Goal: Information Seeking & Learning: Learn about a topic

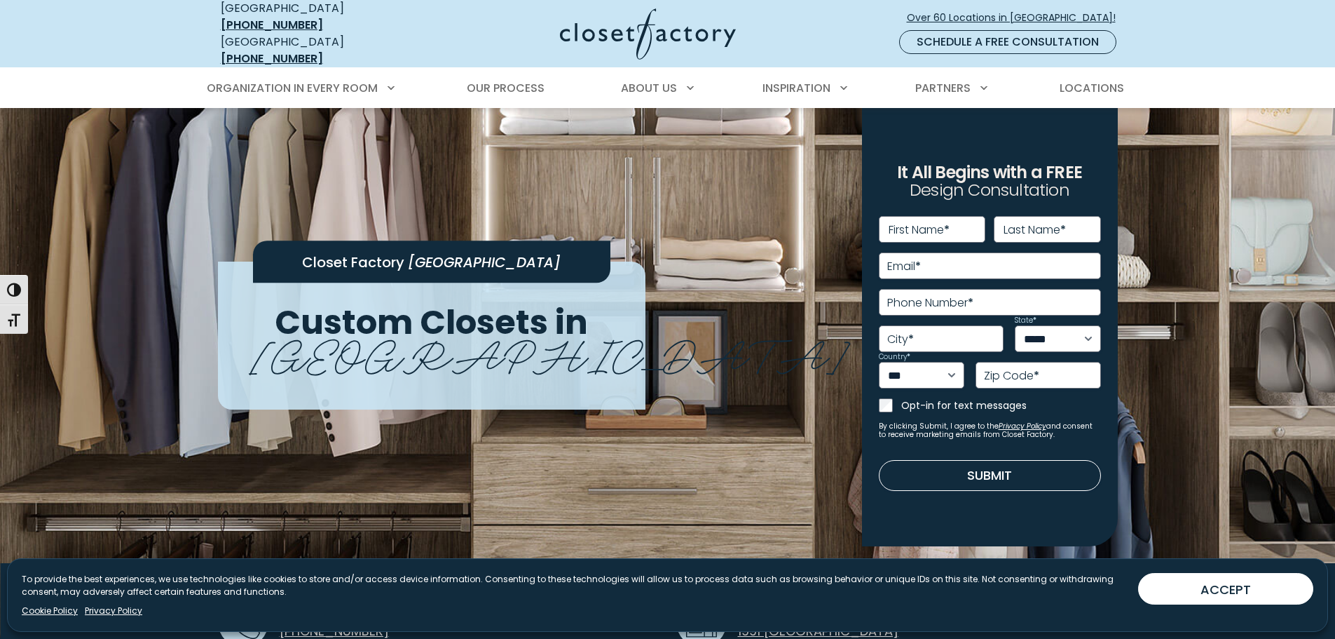
click at [711, 175] on div "Closet Factory [GEOGRAPHIC_DATA] Custom Closets in [GEOGRAPHIC_DATA] It All Beg…" at bounding box center [668, 440] width 917 height 664
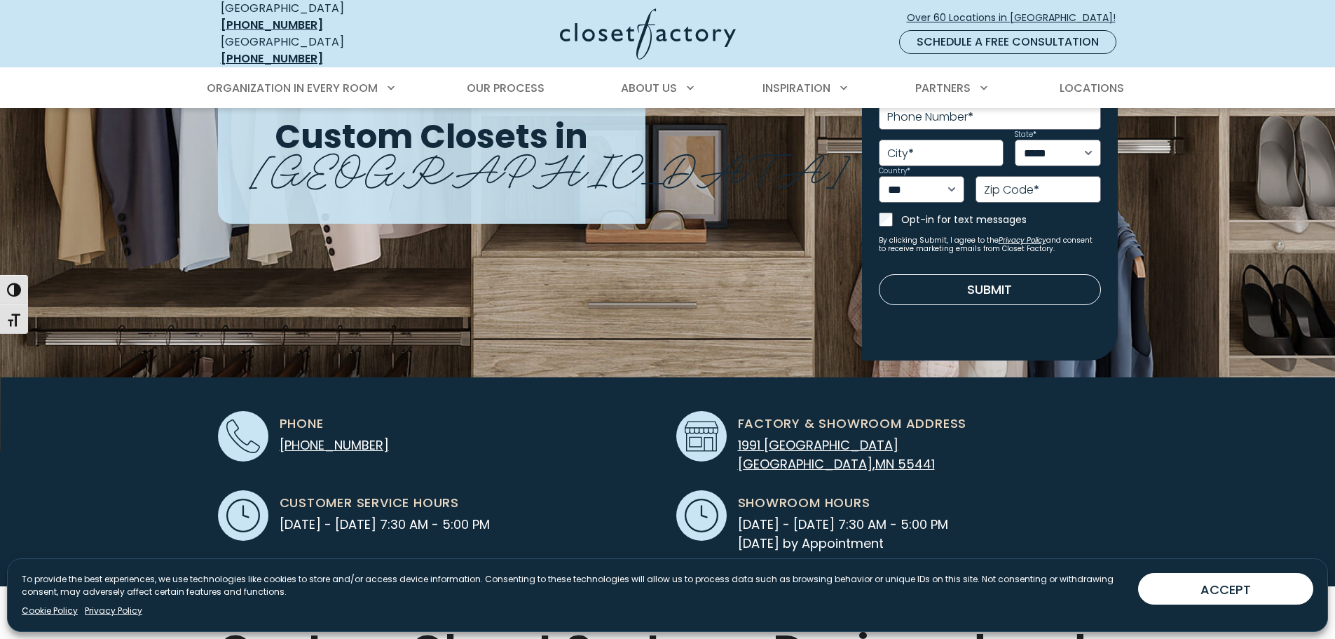
scroll to position [210, 0]
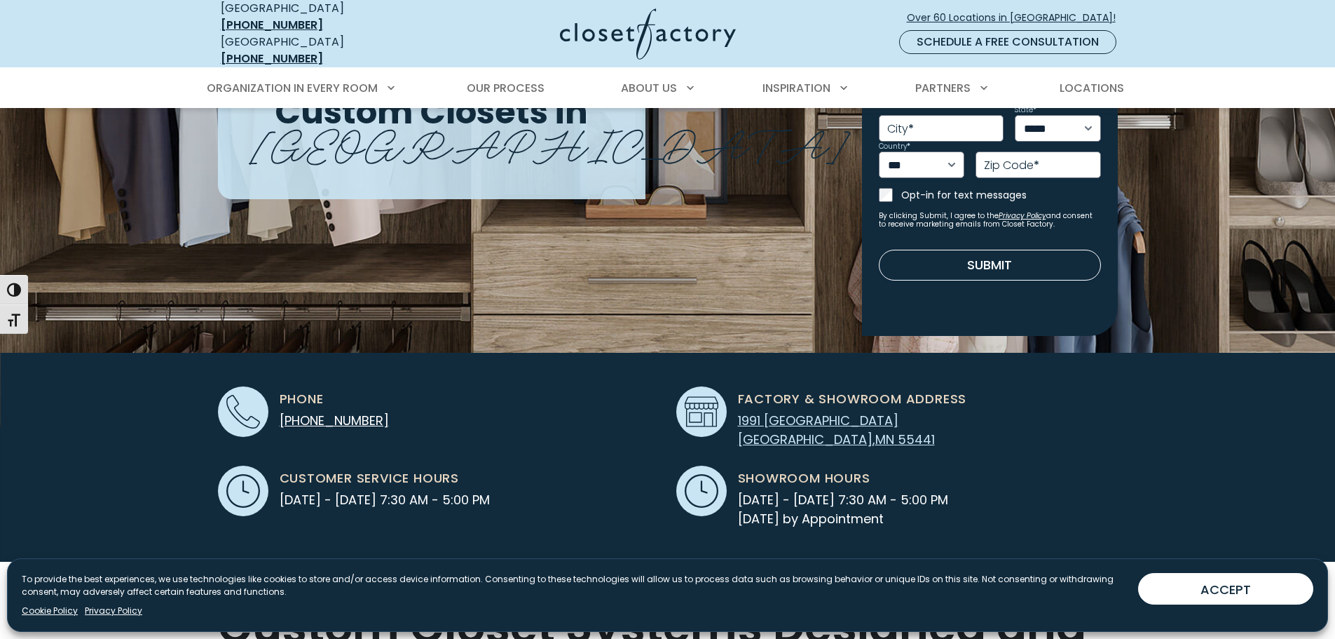
click at [762, 411] on span "1991 Annapolis Lane" at bounding box center [818, 420] width 161 height 18
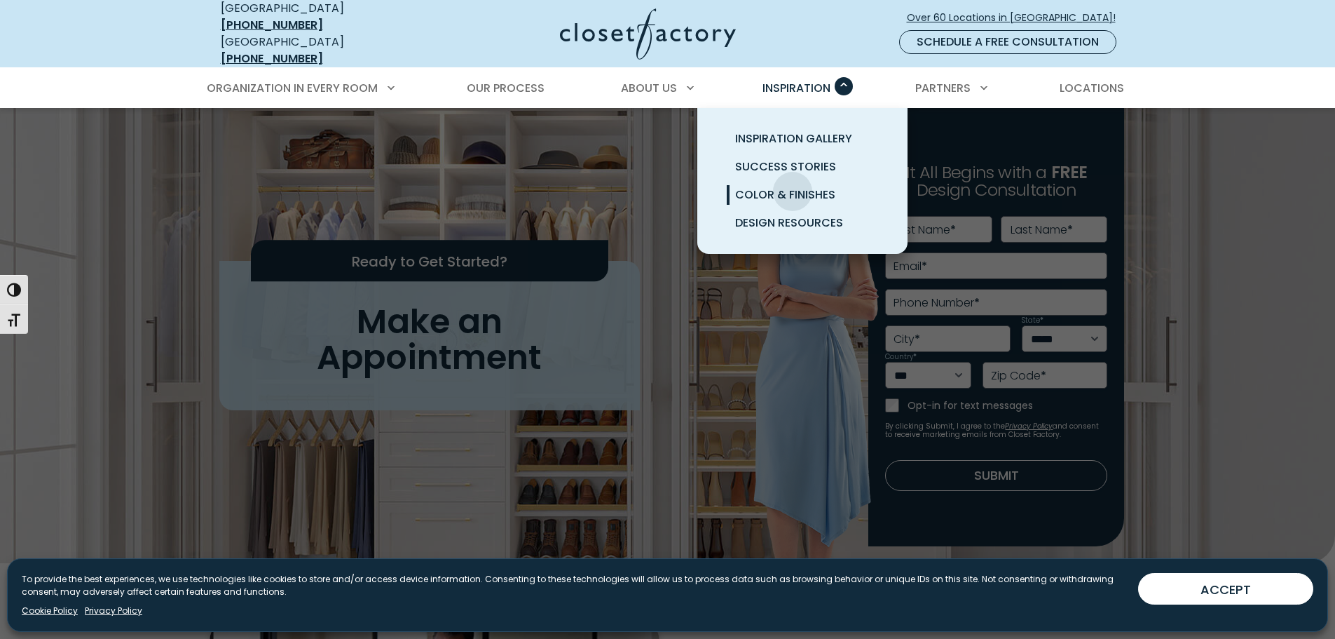
click at [793, 186] on span "Color & Finishes" at bounding box center [785, 194] width 100 height 16
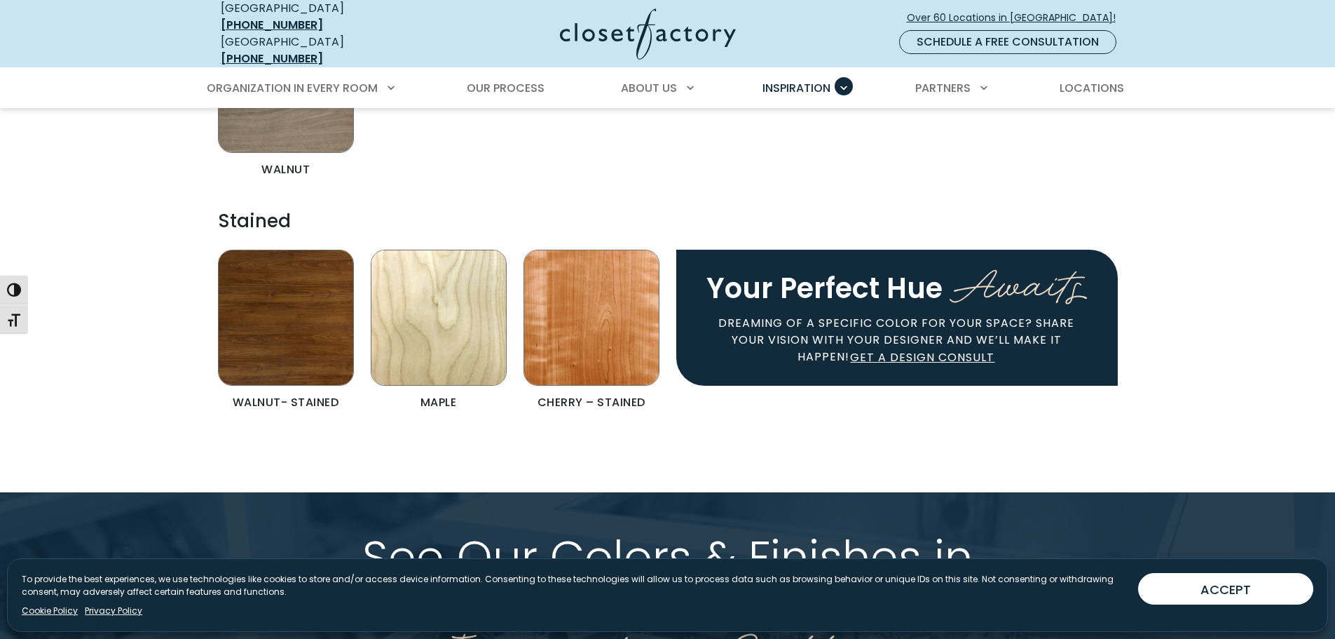
scroll to position [3084, 0]
click at [585, 306] on img "Color & Finishes" at bounding box center [592, 317] width 136 height 136
click at [582, 396] on figcaption "Cherry – Stained" at bounding box center [592, 401] width 136 height 11
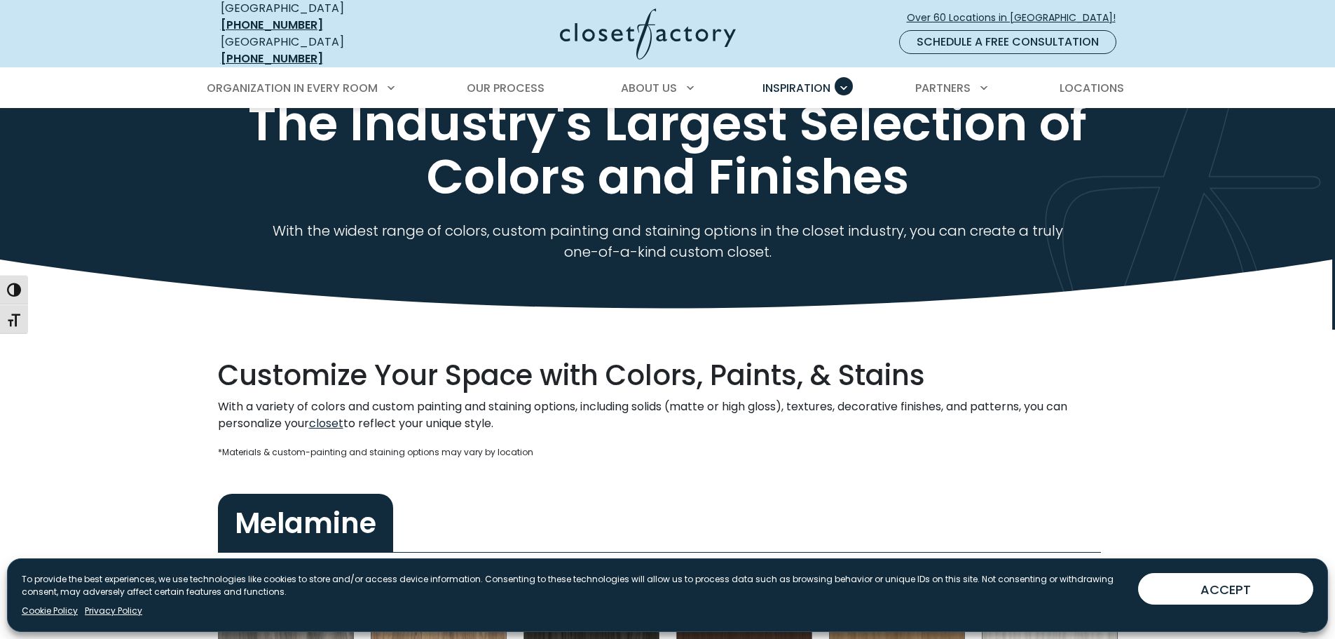
scroll to position [0, 0]
